Goal: Information Seeking & Learning: Learn about a topic

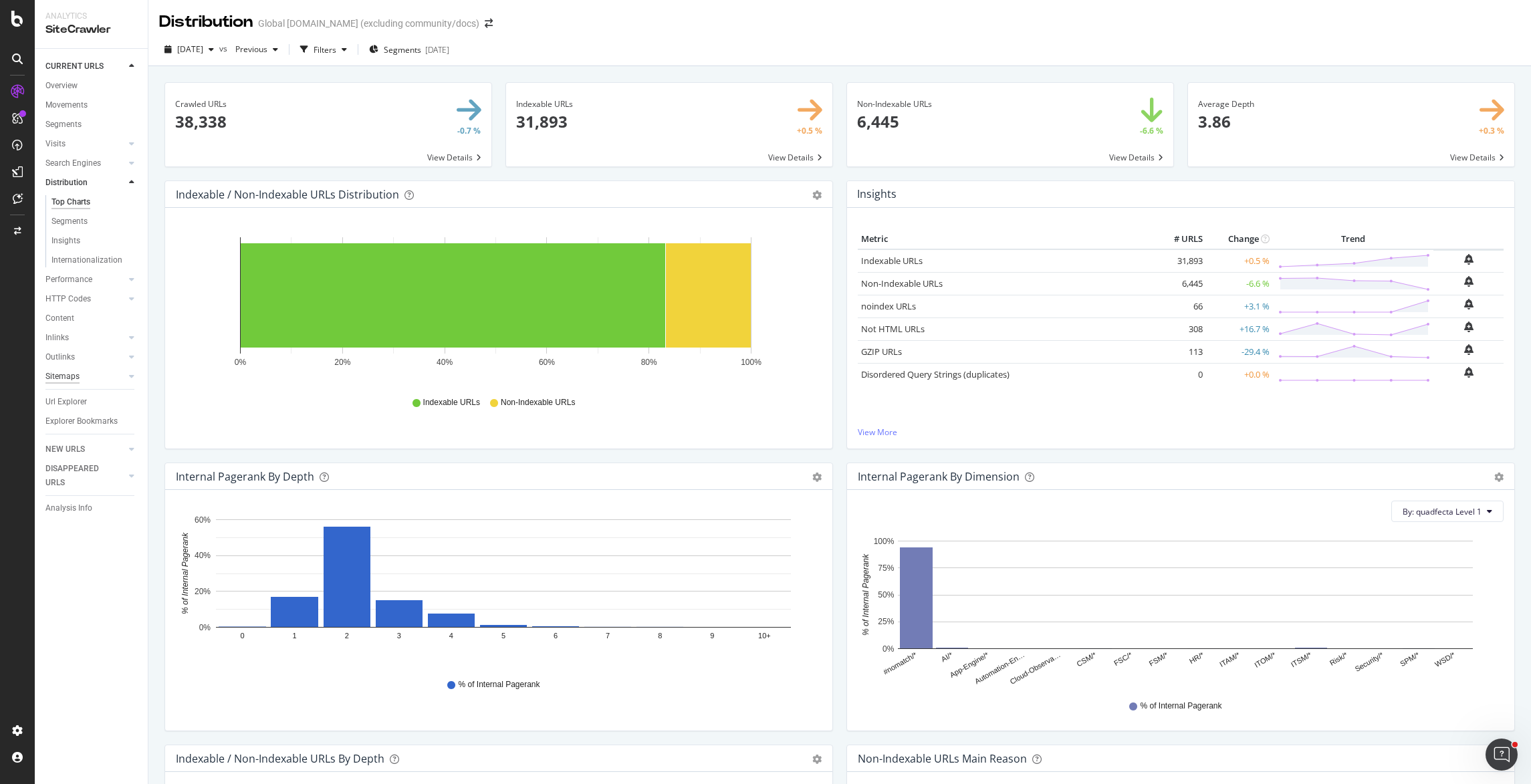
click at [65, 376] on div "Sitemaps" at bounding box center [63, 377] width 34 height 14
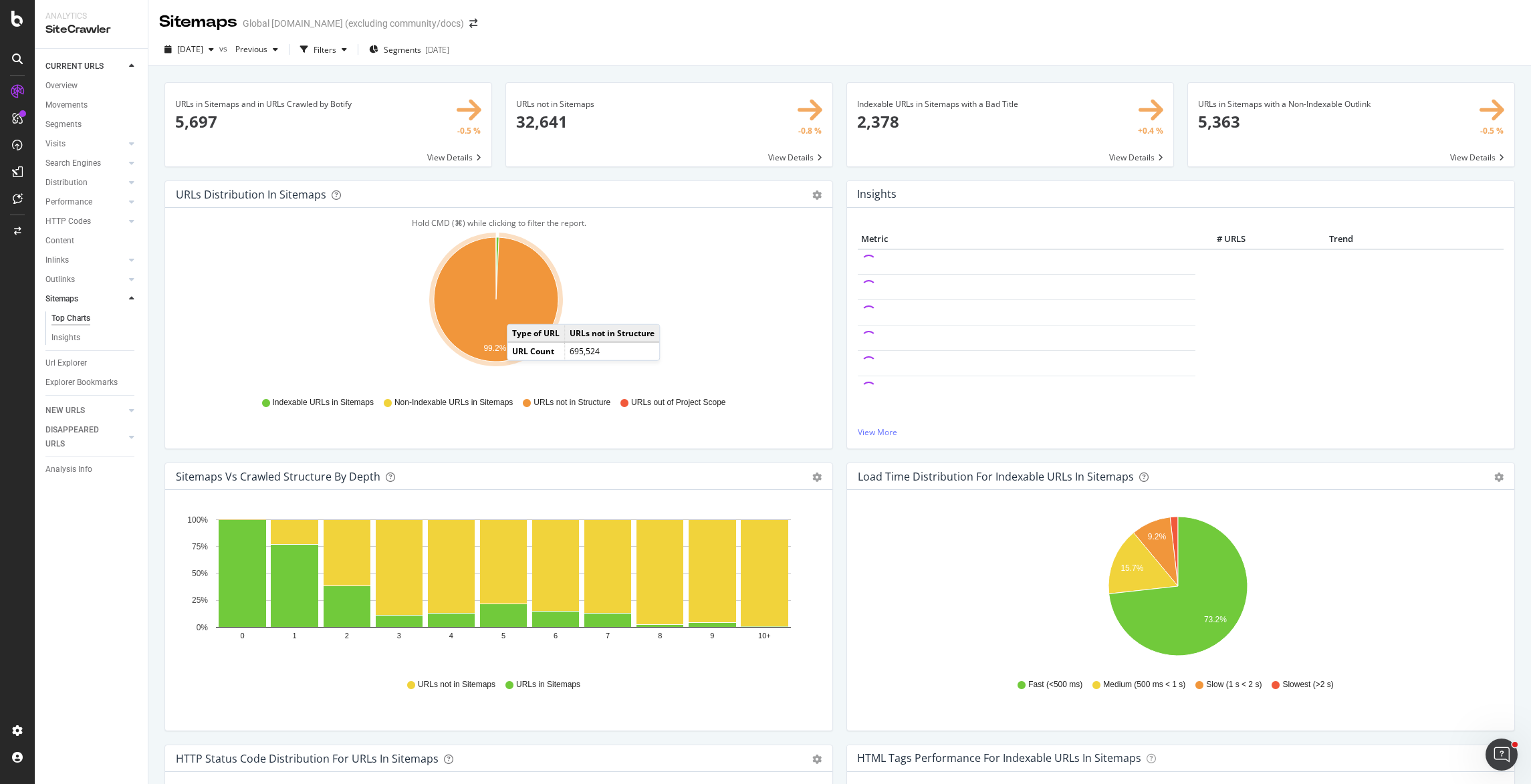
click at [521, 311] on icon "A chart." at bounding box center [495, 299] width 124 height 124
click at [517, 298] on icon "A chart." at bounding box center [495, 299] width 124 height 124
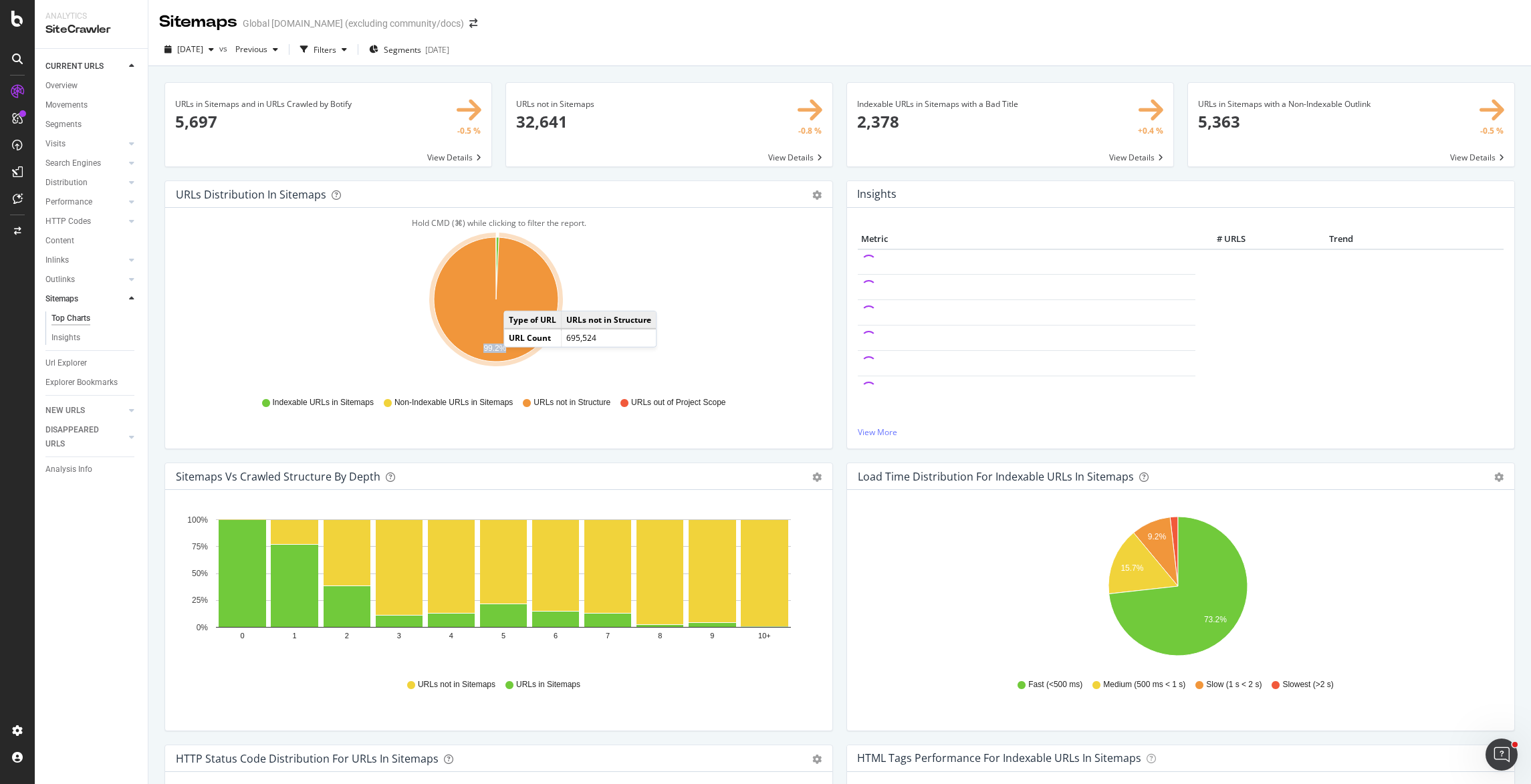
click at [517, 298] on icon "A chart." at bounding box center [495, 299] width 124 height 124
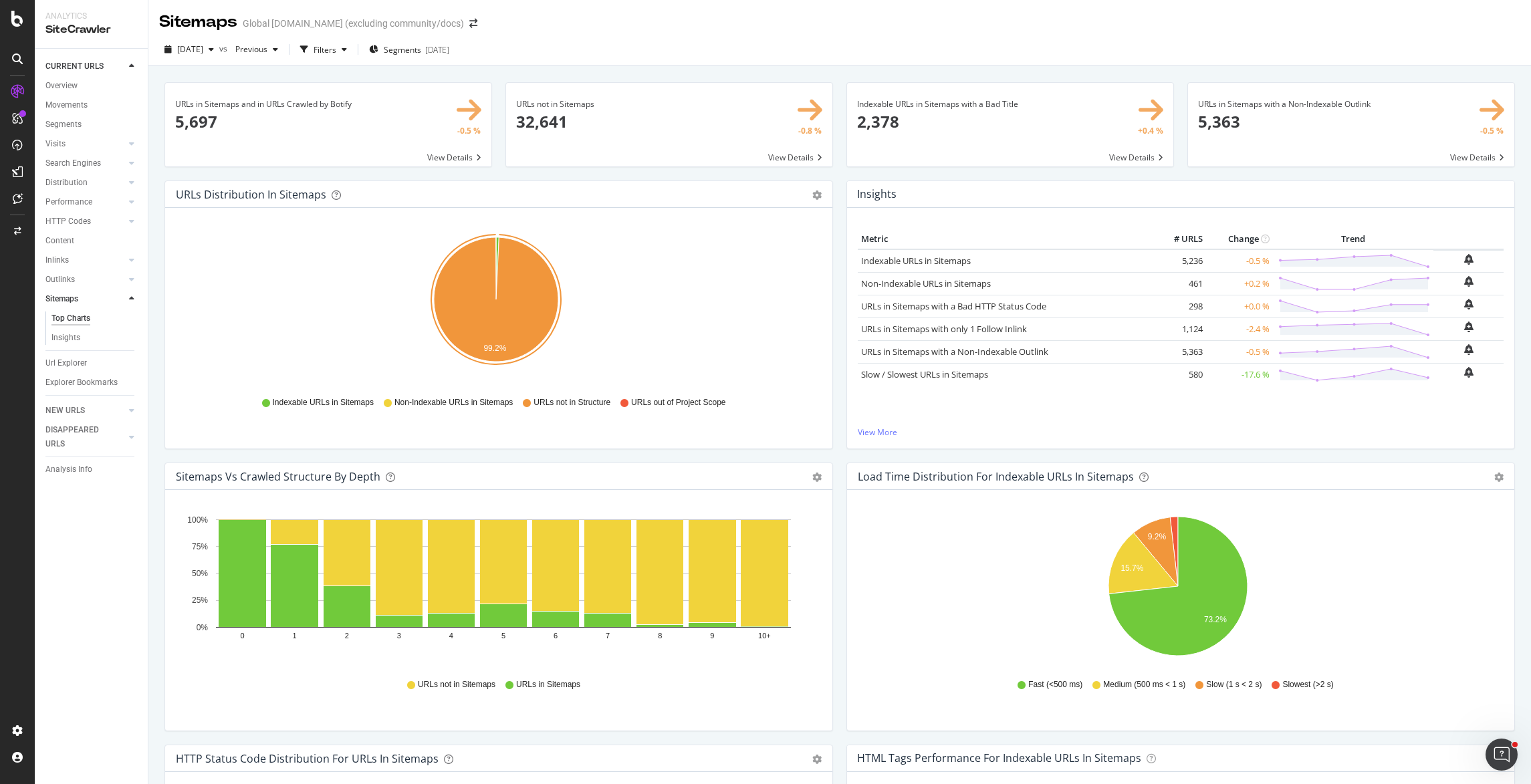
click at [389, 402] on div "Non-Indexable URLs in Sitemaps" at bounding box center [448, 401] width 129 height 11
click at [812, 195] on icon "gear" at bounding box center [816, 195] width 9 height 9
click at [474, 211] on div "Hold CMD (⌘) while clicking to filter the report. 99.2% Type of URL URL Count I…" at bounding box center [498, 328] width 667 height 240
click at [73, 177] on div "Distribution" at bounding box center [67, 183] width 42 height 14
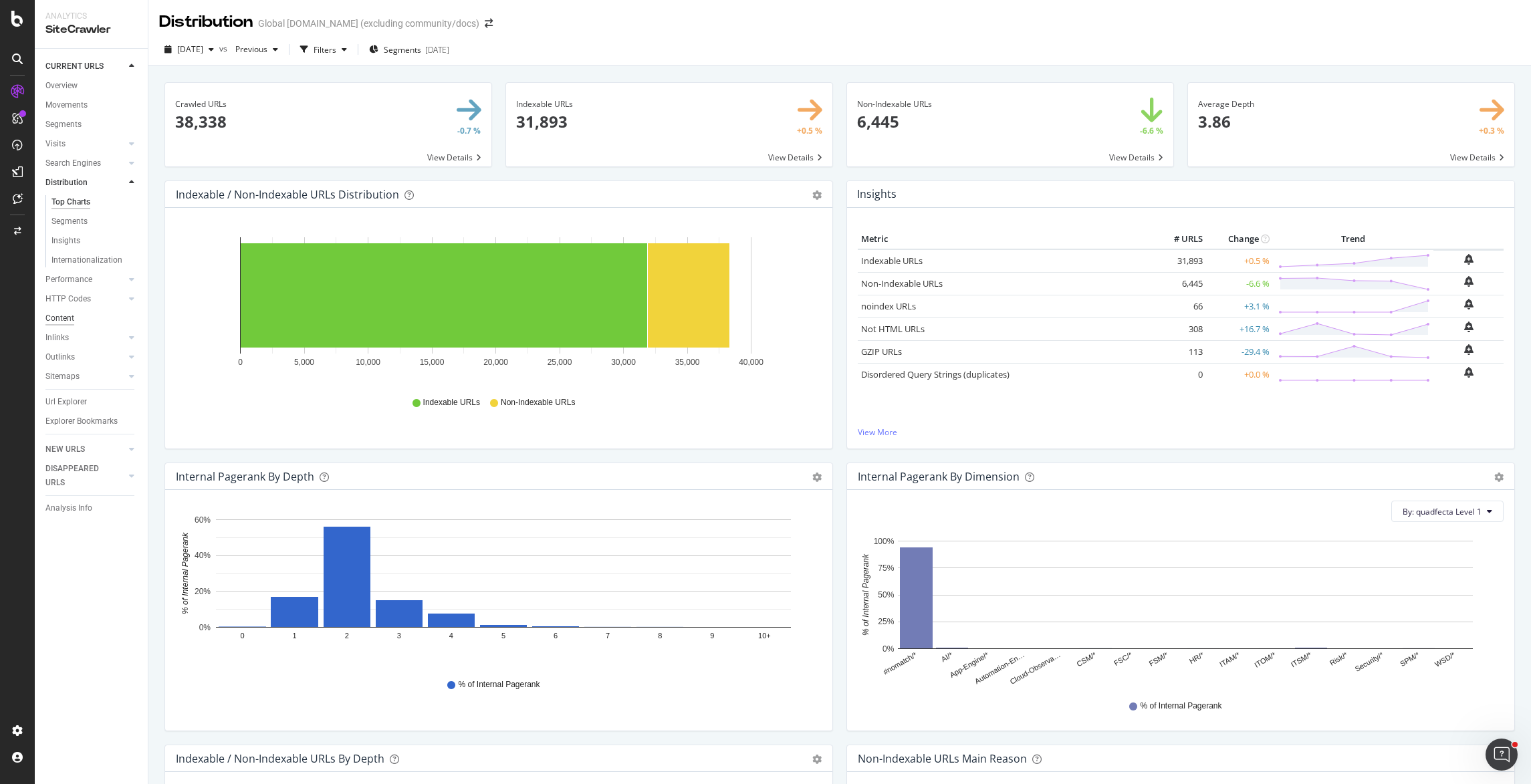
click at [63, 319] on div "Content" at bounding box center [60, 318] width 29 height 14
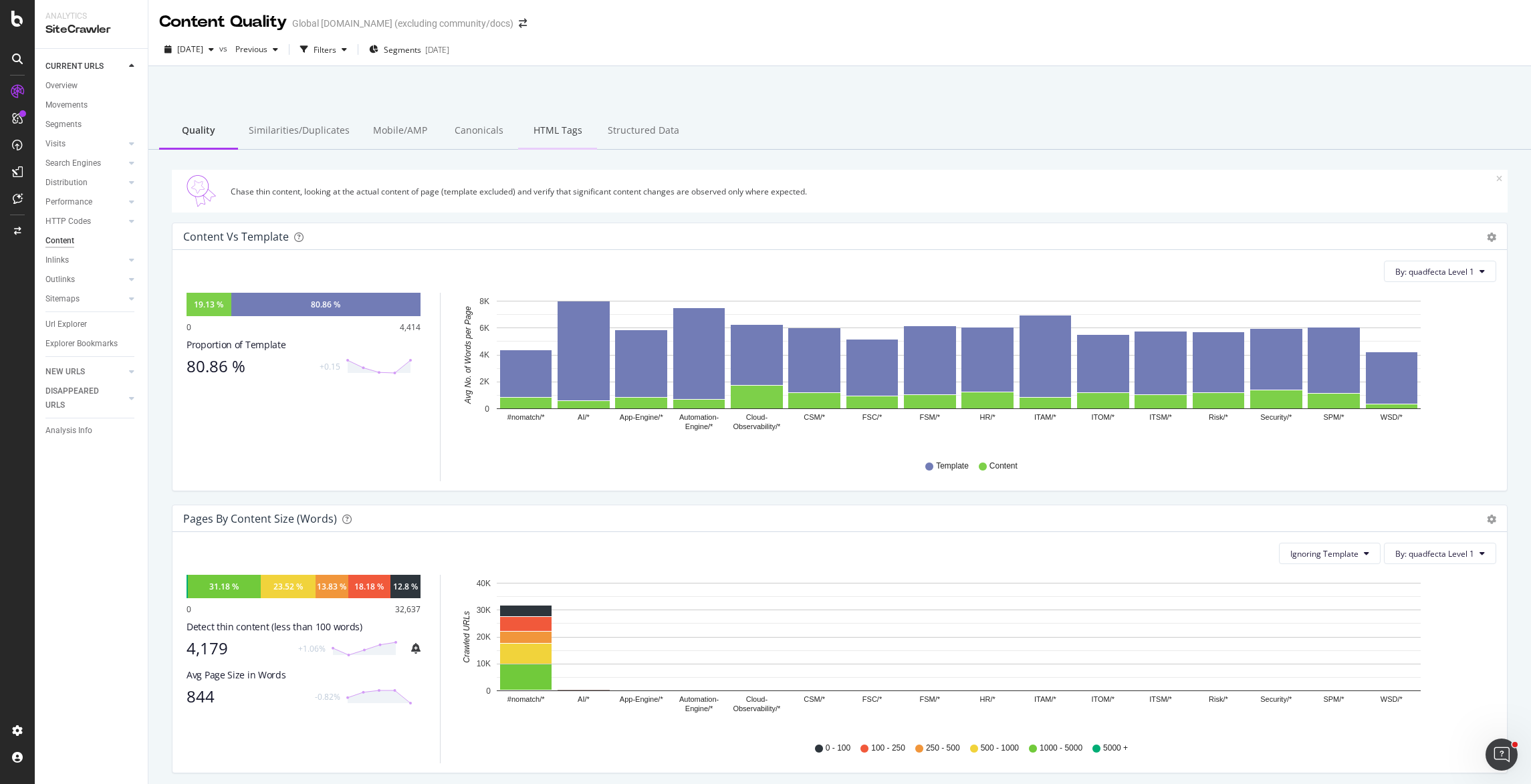
click at [542, 138] on div "HTML Tags" at bounding box center [557, 131] width 79 height 37
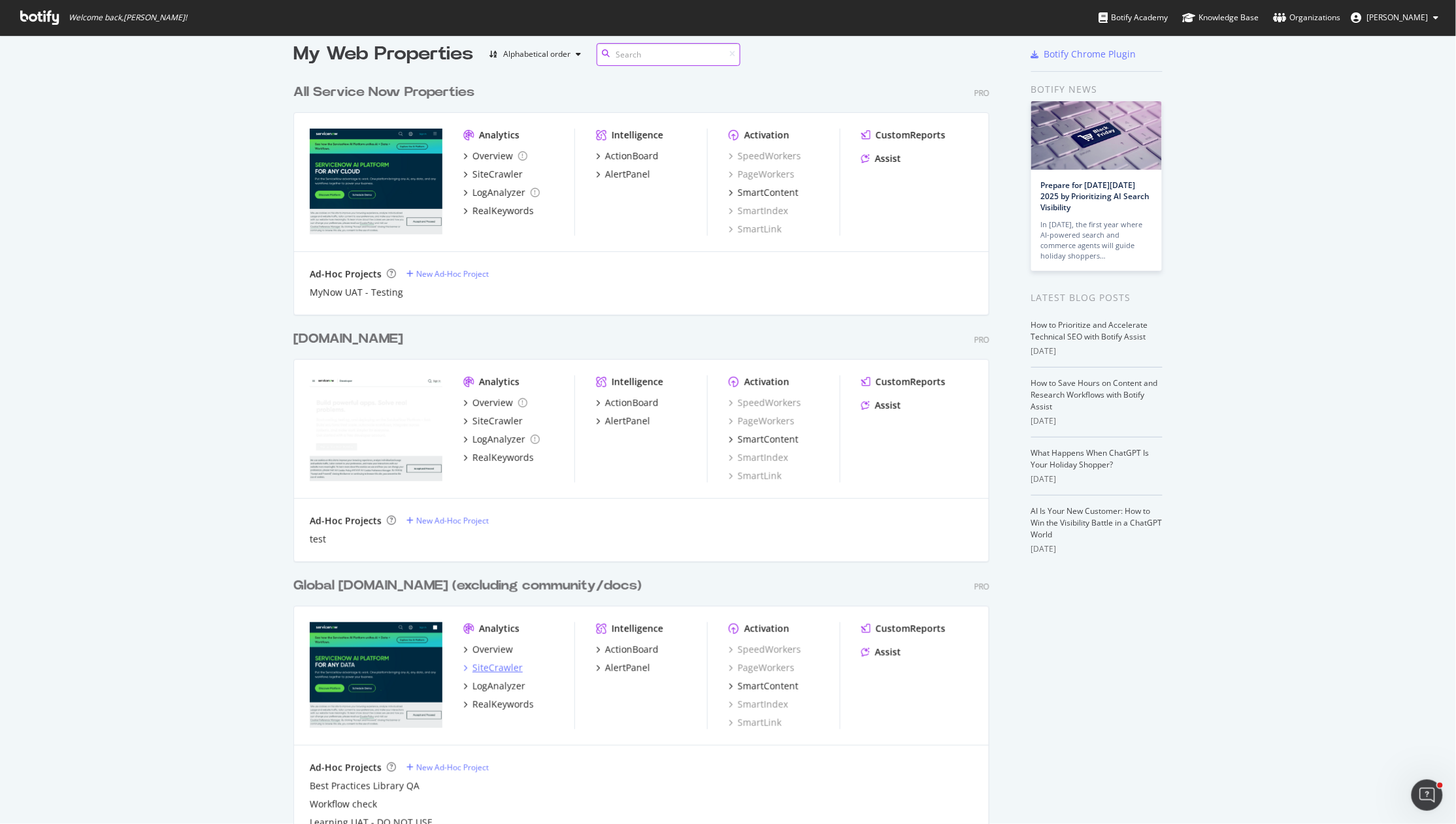
scroll to position [21, 0]
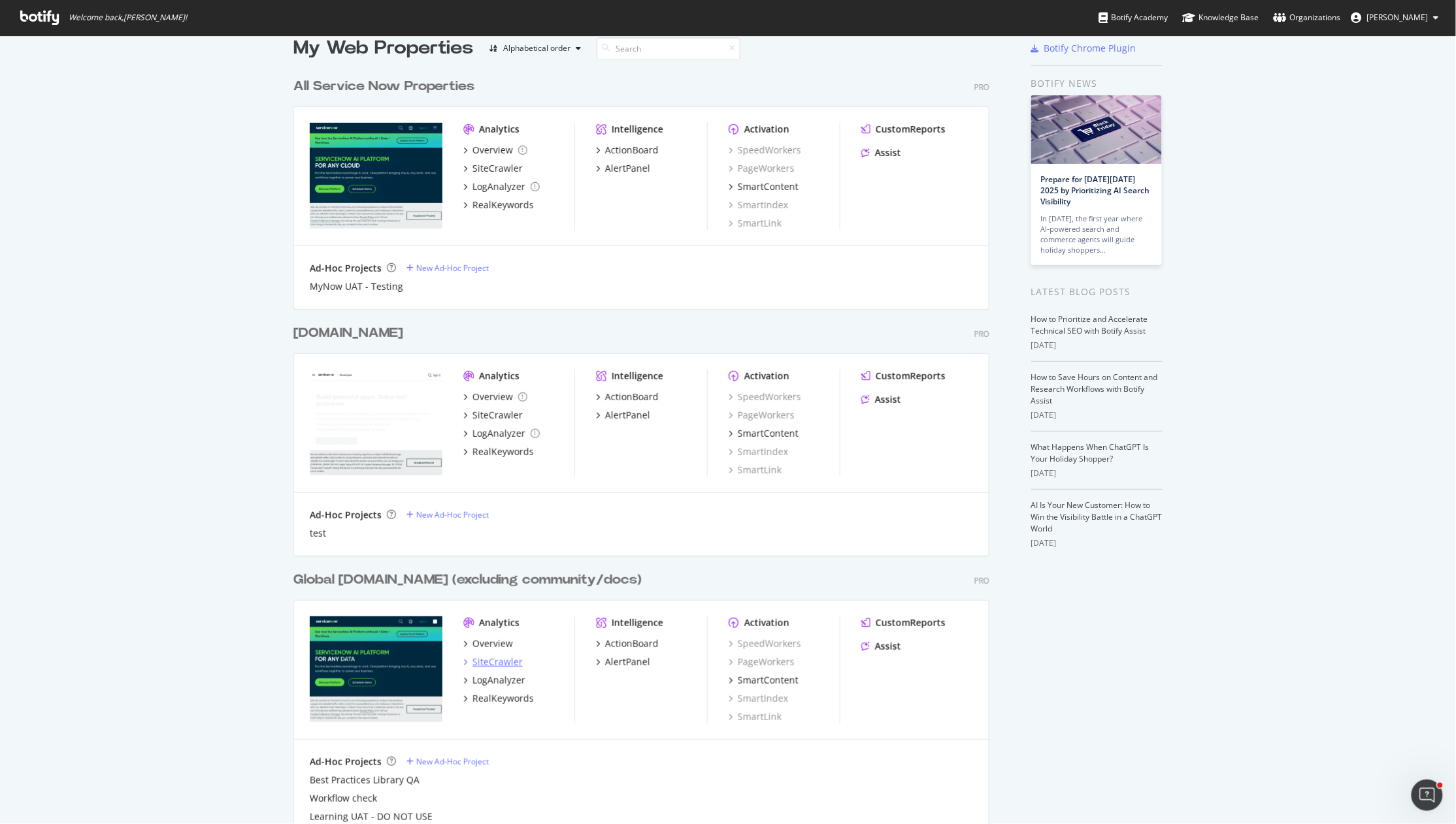
click at [492, 664] on div "SiteCrawler" at bounding box center [498, 662] width 51 height 13
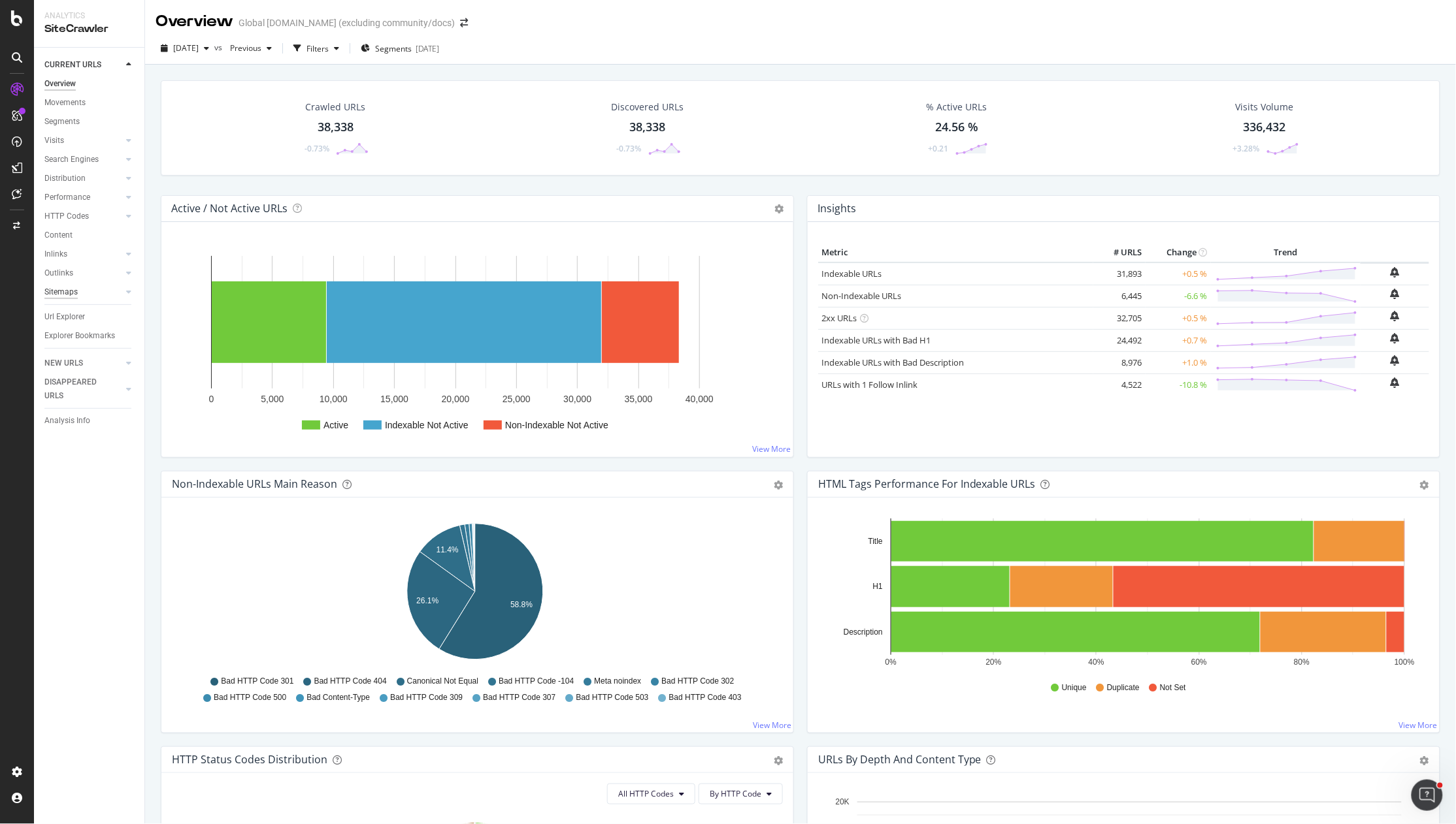
click at [65, 292] on div "Sitemaps" at bounding box center [61, 292] width 33 height 14
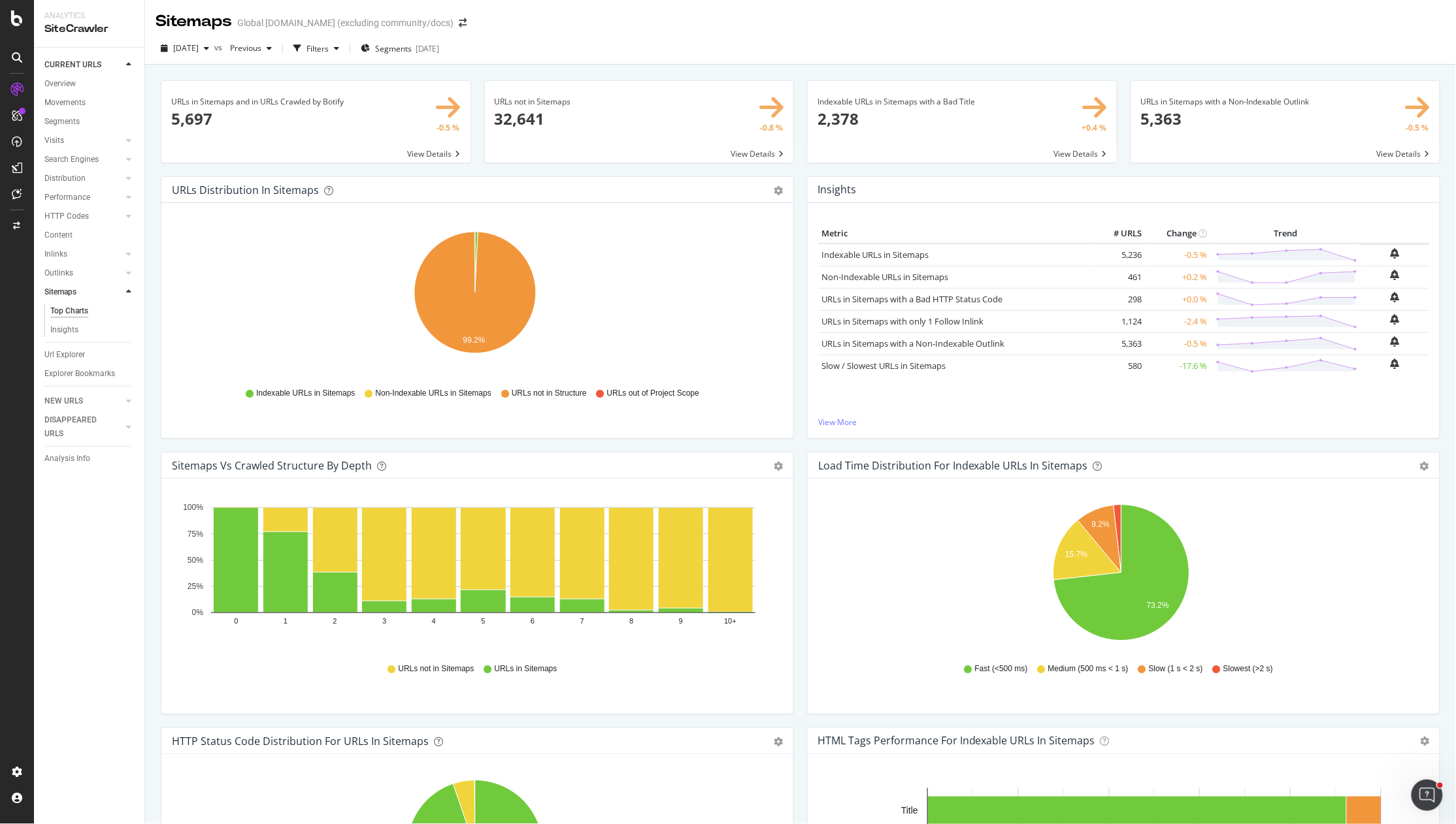
click at [913, 269] on td "Non-Indexable URLs in Sitemaps" at bounding box center [955, 277] width 275 height 22
click at [912, 274] on link "Non-Indexable URLs in Sitemaps" at bounding box center [884, 277] width 126 height 12
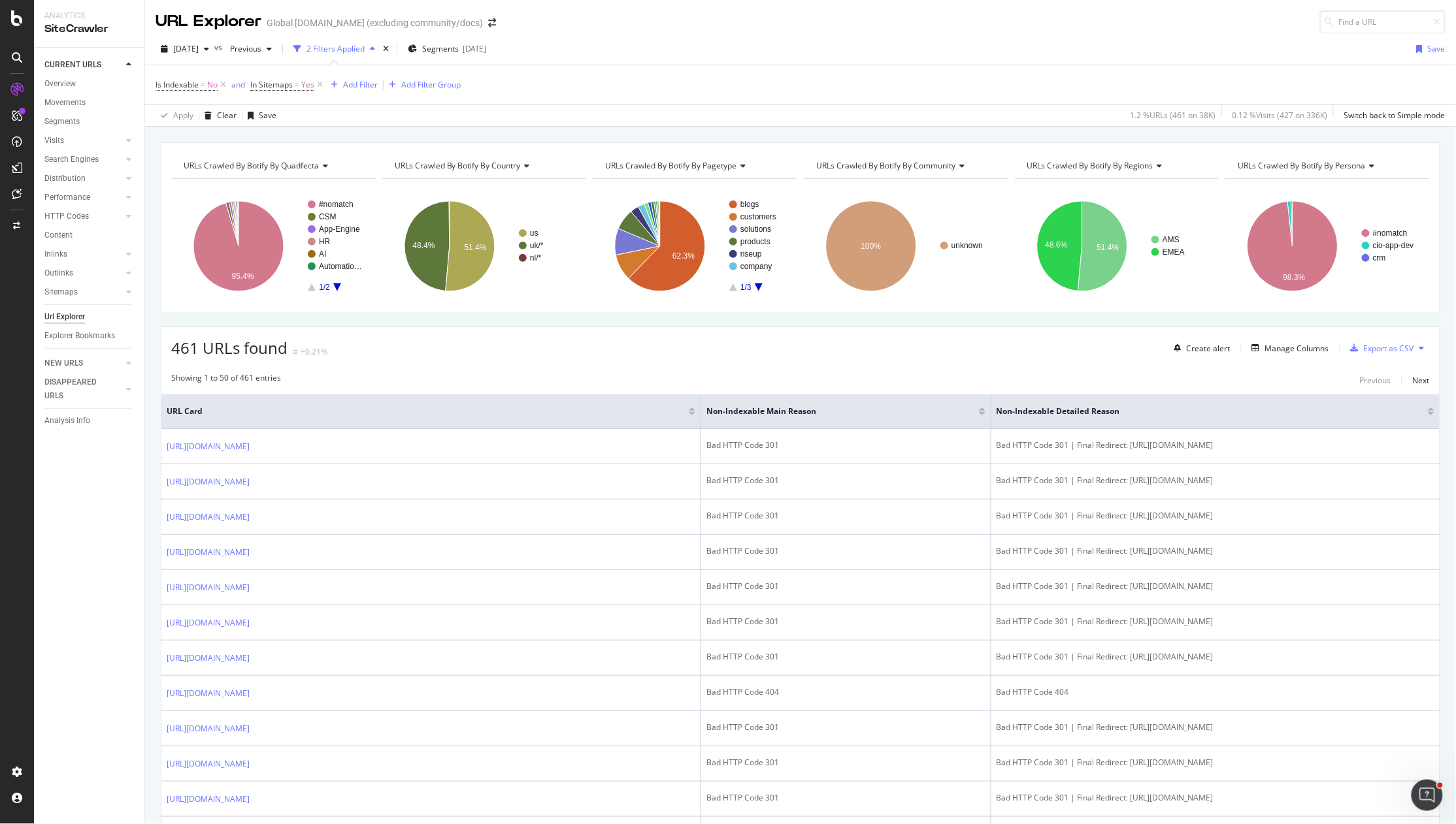
drag, startPoint x: 75, startPoint y: 156, endPoint x: 455, endPoint y: 269, distance: 396.4
click at [75, 156] on div "Search Engines" at bounding box center [72, 159] width 54 height 14
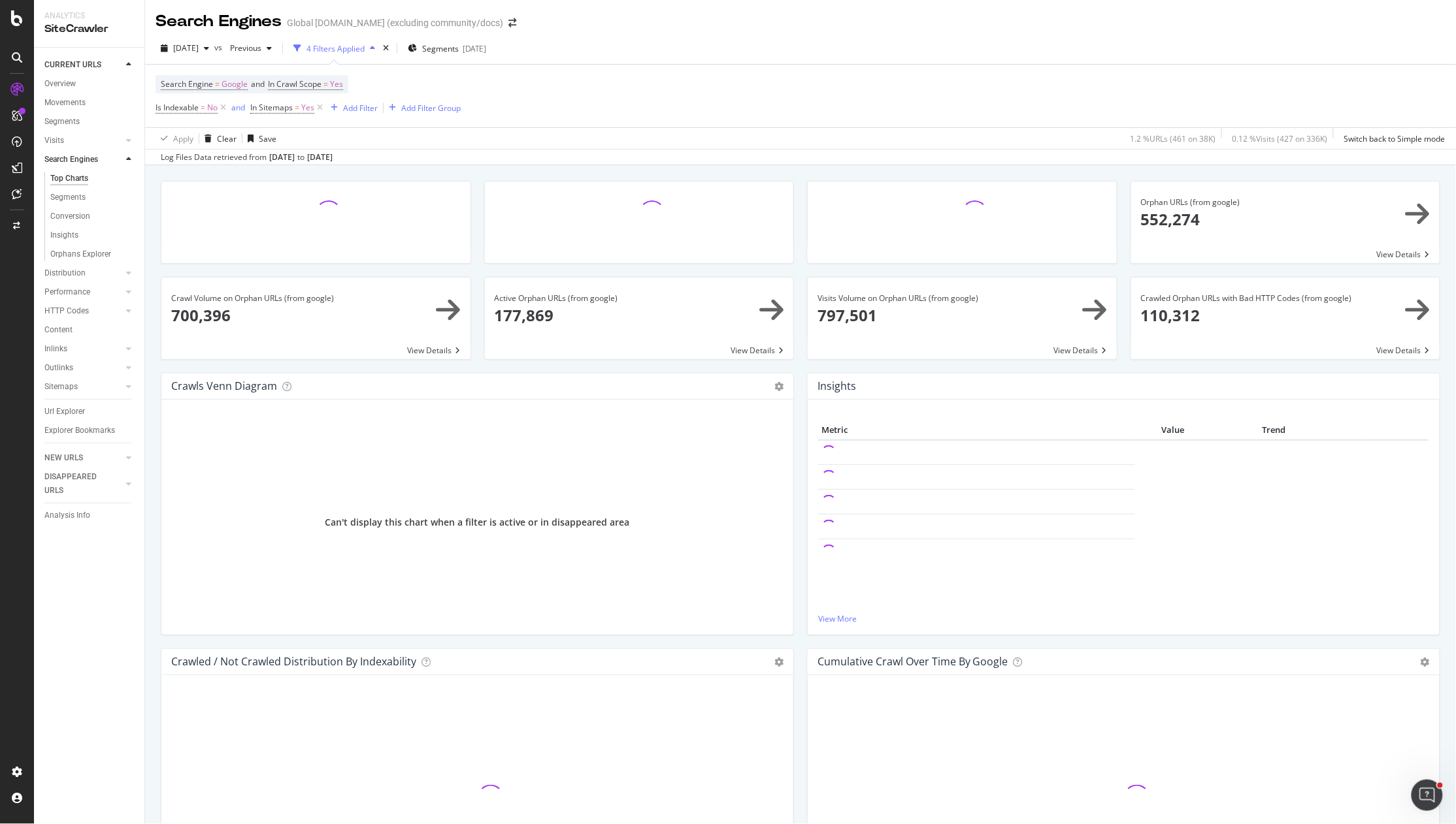
click at [392, 47] on div "times" at bounding box center [385, 48] width 11 height 13
